Goal: Task Accomplishment & Management: Use online tool/utility

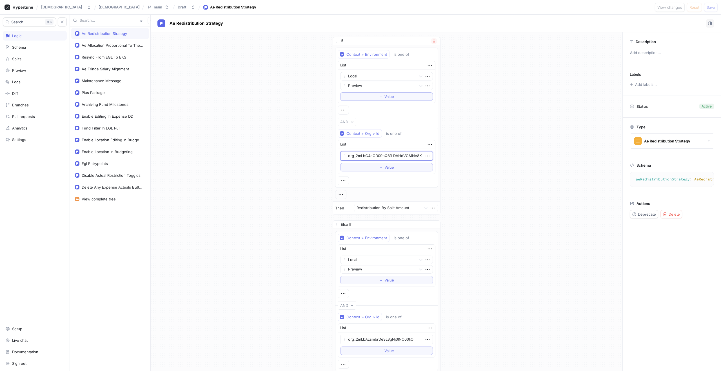
click at [397, 156] on textarea "org_2mLbC4eGD09hQ81LDAHdVCMNe8K" at bounding box center [386, 156] width 93 height 10
type textarea "x"
type textarea "1"
type textarea "x"
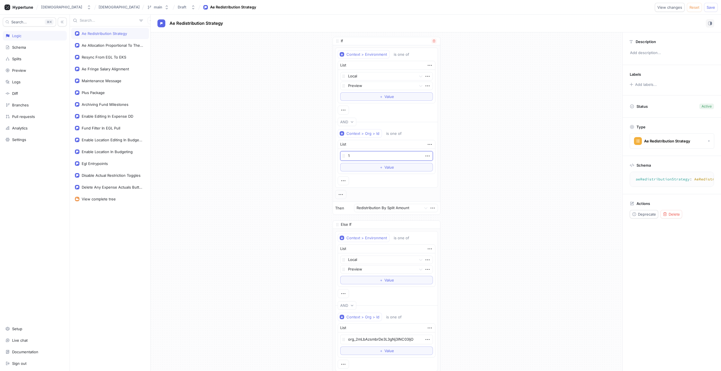
type textarea "12"
type textarea "x"
type textarea "123"
type textarea "x"
type textarea "123"
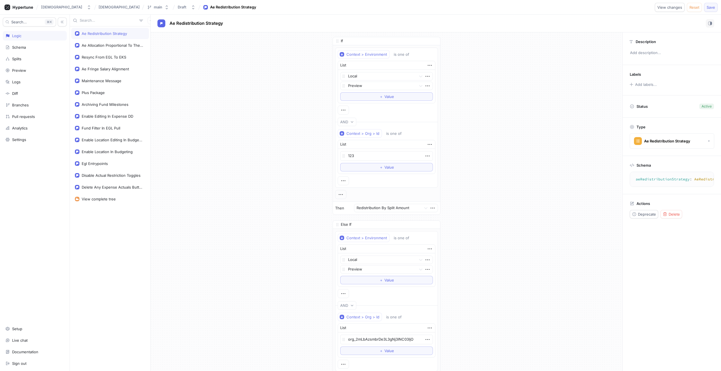
click at [709, 7] on span "Save" at bounding box center [711, 7] width 8 height 3
click at [358, 157] on textarea "123" at bounding box center [386, 156] width 93 height 10
type textarea "x"
paste textarea "org_2mLbC4eGD09hQ81LDAHdVCMNe8K"
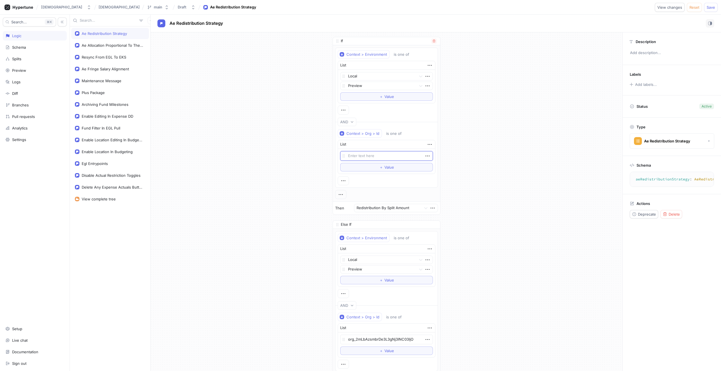
type textarea "org_2mLbC4eGD09hQ81LDAHdVCMNe8K"
type textarea "x"
type textarea "org_2mLbC4eGD09hQ81LDAHdVCMNe8K"
click at [713, 3] on div "KarmaSuite KarmaSuite main Draft Ae Redistribution Strategy View changes Reset …" at bounding box center [360, 7] width 721 height 15
click at [713, 6] on span "Save" at bounding box center [711, 7] width 8 height 3
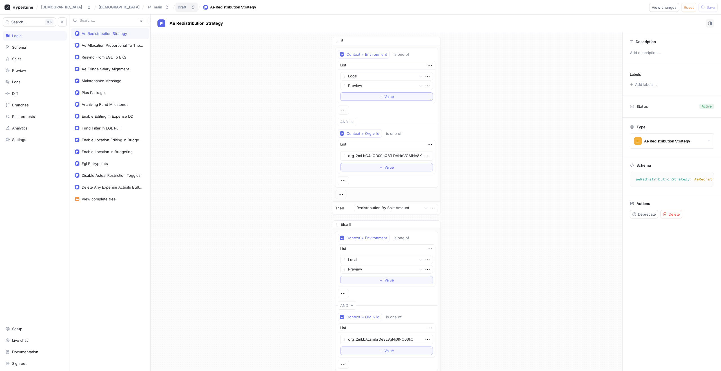
click at [175, 10] on button "Draft" at bounding box center [186, 7] width 22 height 9
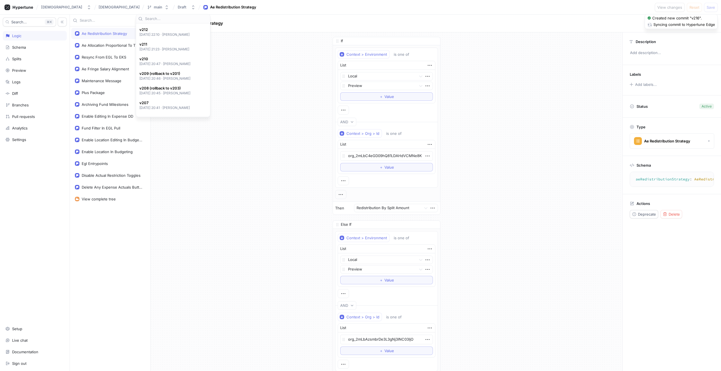
scroll to position [83, 0]
click at [285, 79] on div "If Context > Environment is one of List Local Preview To pick up a draggable it…" at bounding box center [387, 234] width 472 height 404
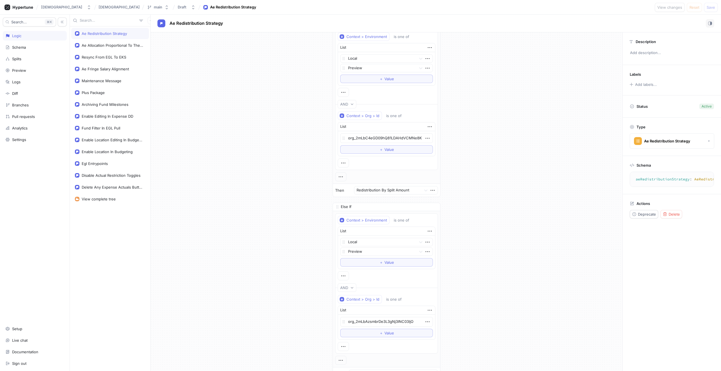
scroll to position [0, 0]
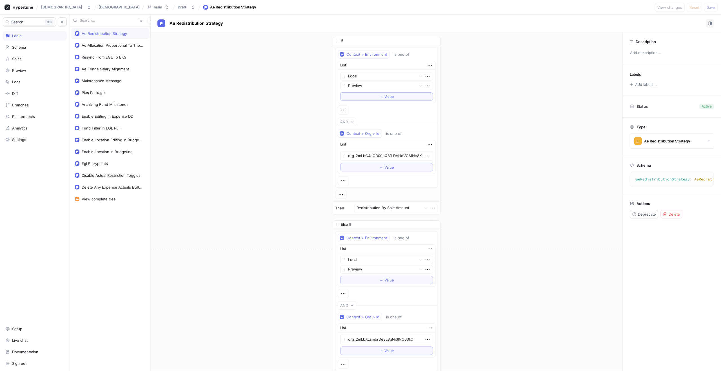
type textarea "x"
